Goal: Submit feedback/report problem

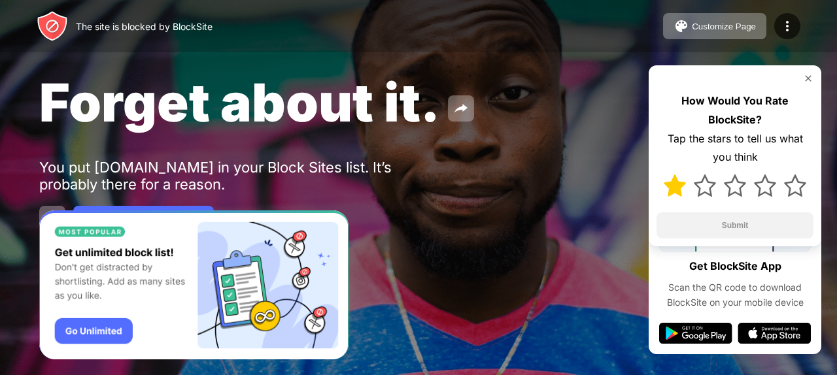
click at [679, 185] on img at bounding box center [674, 185] width 22 height 22
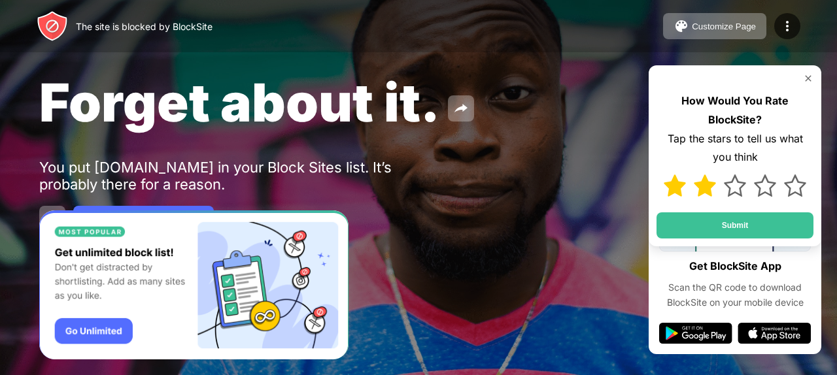
click at [709, 184] on img at bounding box center [704, 185] width 22 height 22
click at [729, 184] on img at bounding box center [734, 185] width 22 height 22
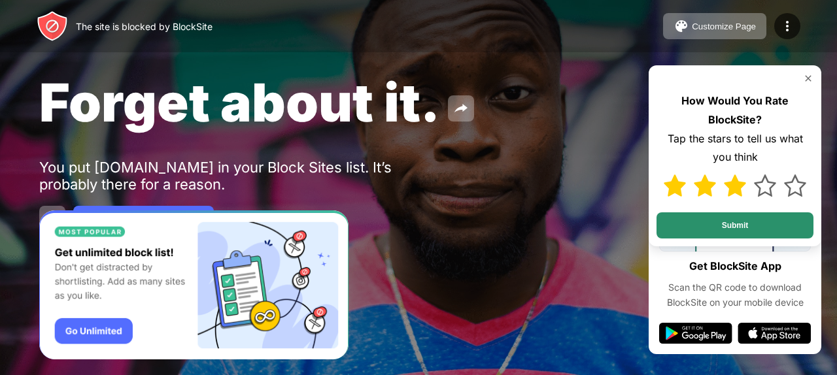
click at [755, 229] on button "Submit" at bounding box center [734, 225] width 157 height 26
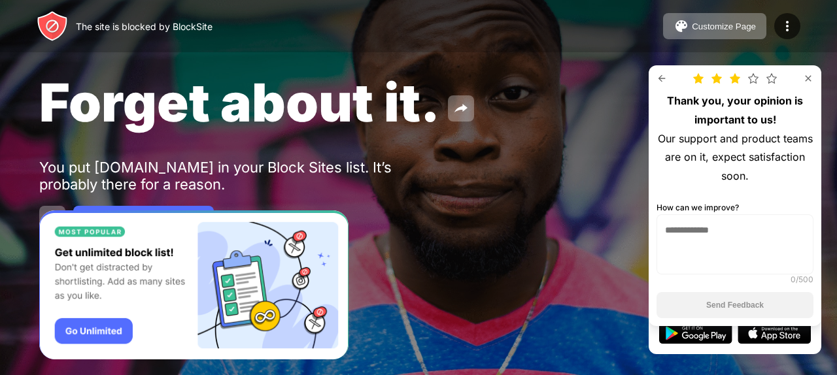
click at [810, 76] on img at bounding box center [808, 78] width 10 height 10
